Goal: Information Seeking & Learning: Learn about a topic

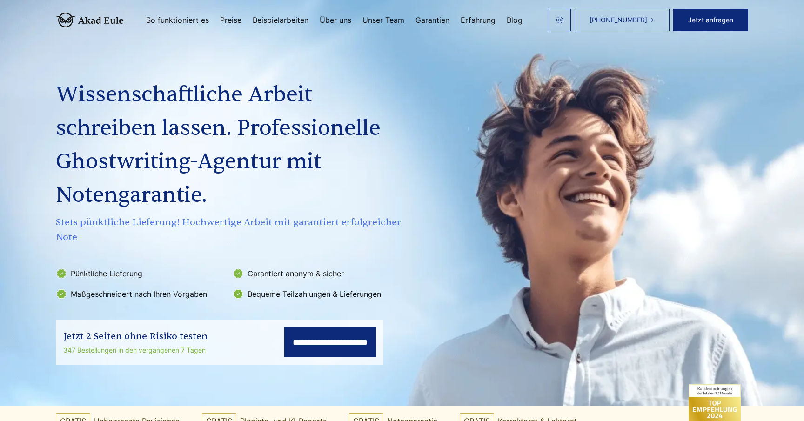
click at [520, 102] on div "**********" at bounding box center [402, 199] width 715 height 331
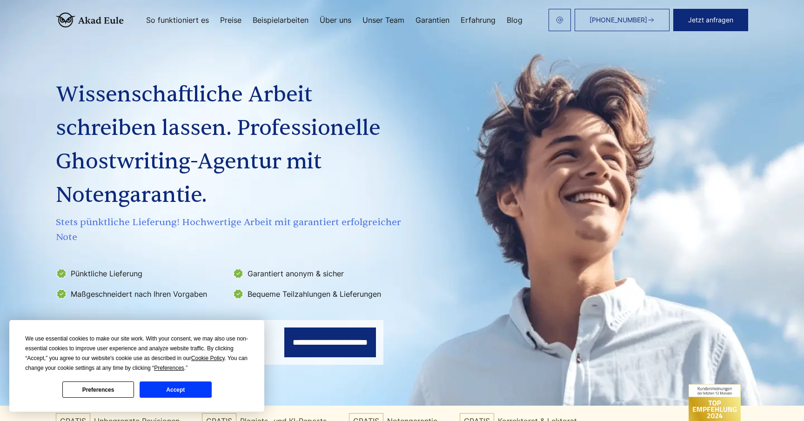
click at [196, 399] on div "We use essential cookies to make our site work. With your consent, we may also …" at bounding box center [136, 366] width 255 height 92
click at [195, 386] on button "Accept" at bounding box center [176, 390] width 72 height 16
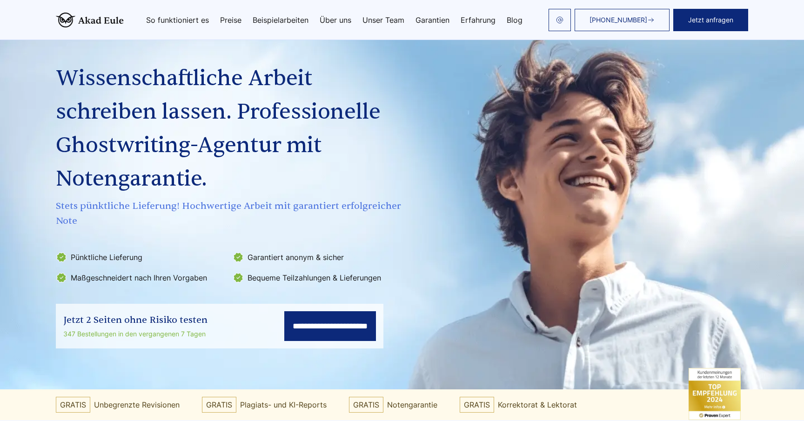
scroll to position [250, 0]
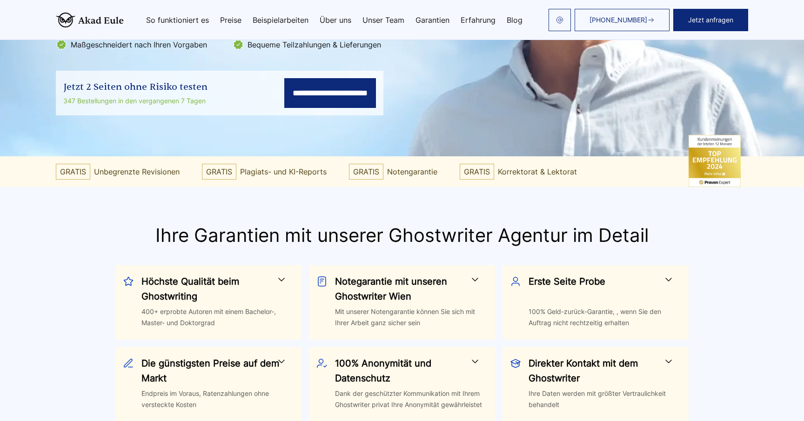
click at [127, 214] on section "Ihre Garantien mit unserer Ghostwriter Agentur im Detail Höchste Qualität beim …" at bounding box center [402, 364] width 804 height 354
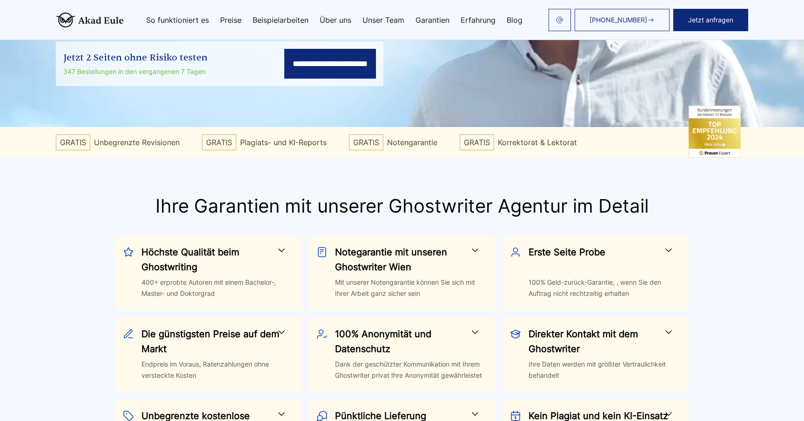
scroll to position [281, 0]
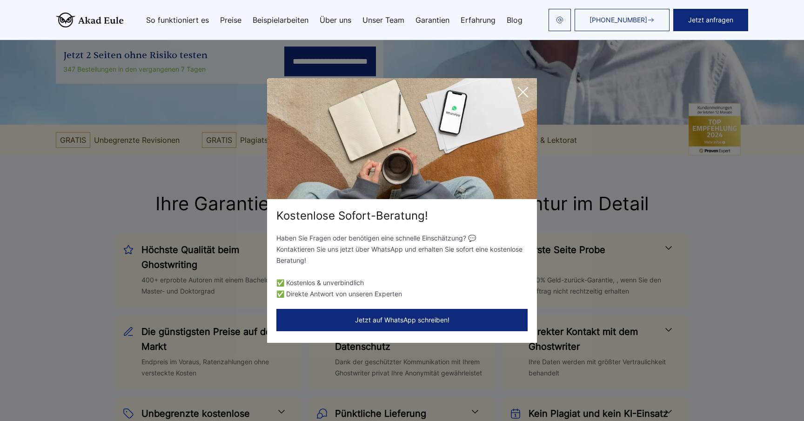
click at [523, 89] on icon at bounding box center [523, 92] width 19 height 19
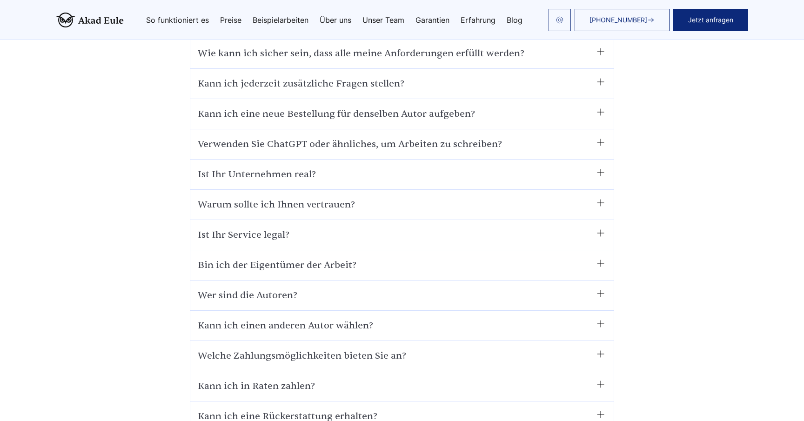
scroll to position [6311, 0]
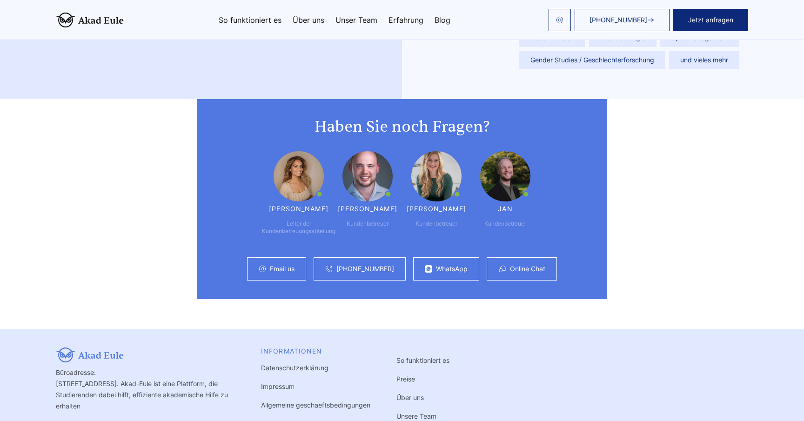
scroll to position [2494, 0]
